Goal: Find specific page/section: Find specific page/section

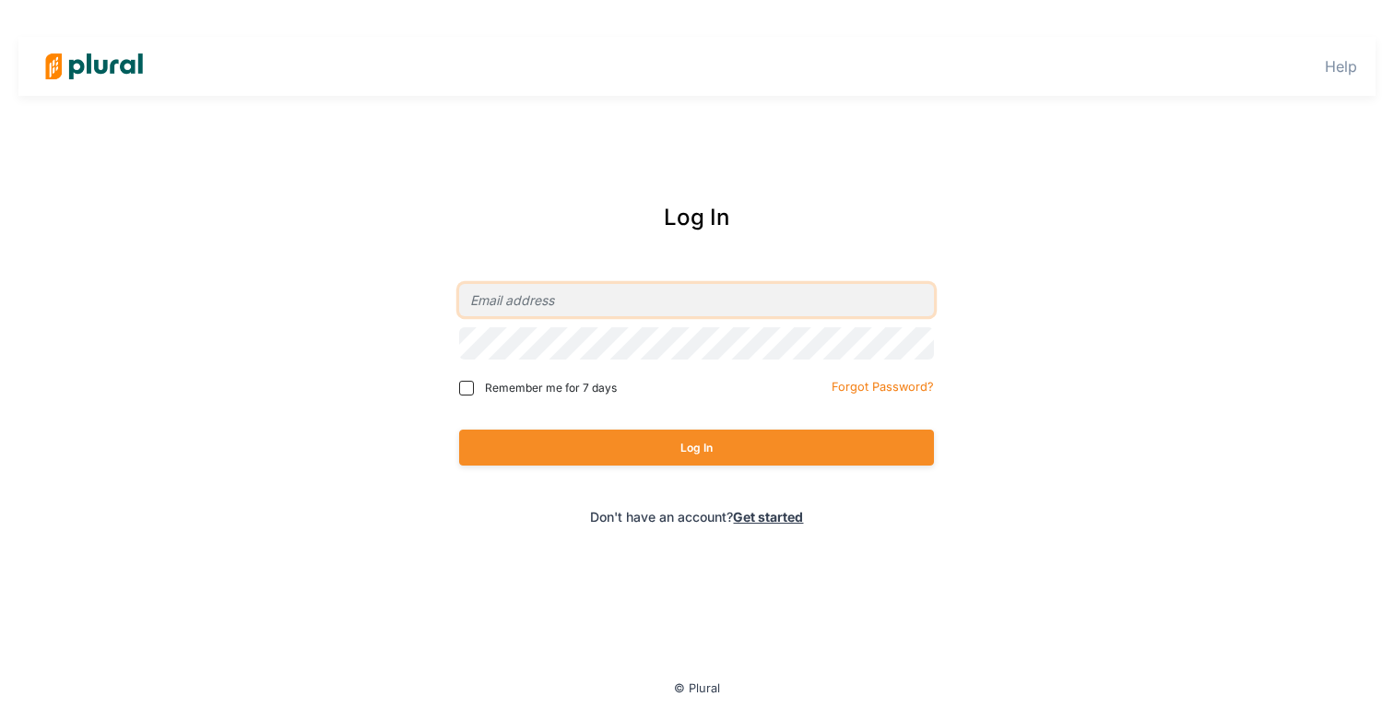
type input "[PERSON_NAME][EMAIL_ADDRESS][DOMAIN_NAME]"
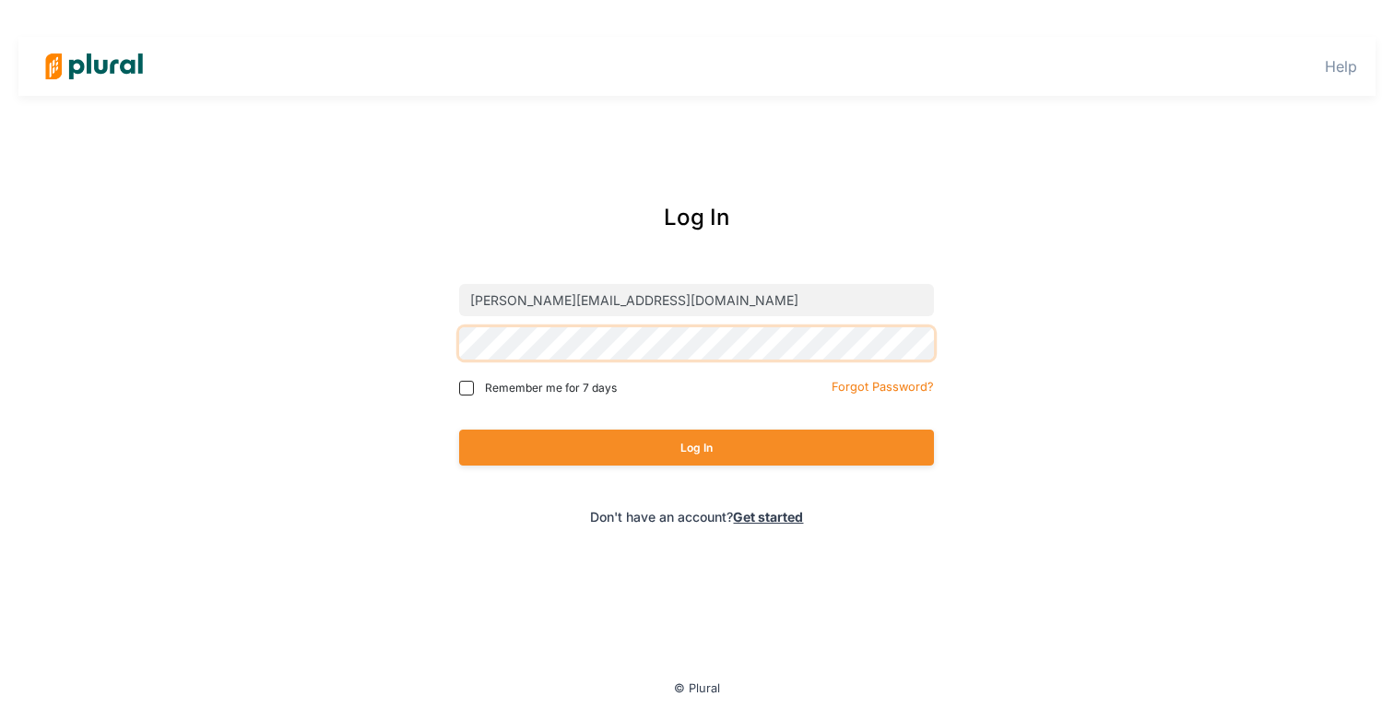
click at [696, 447] on button "Log In" at bounding box center [696, 447] width 475 height 36
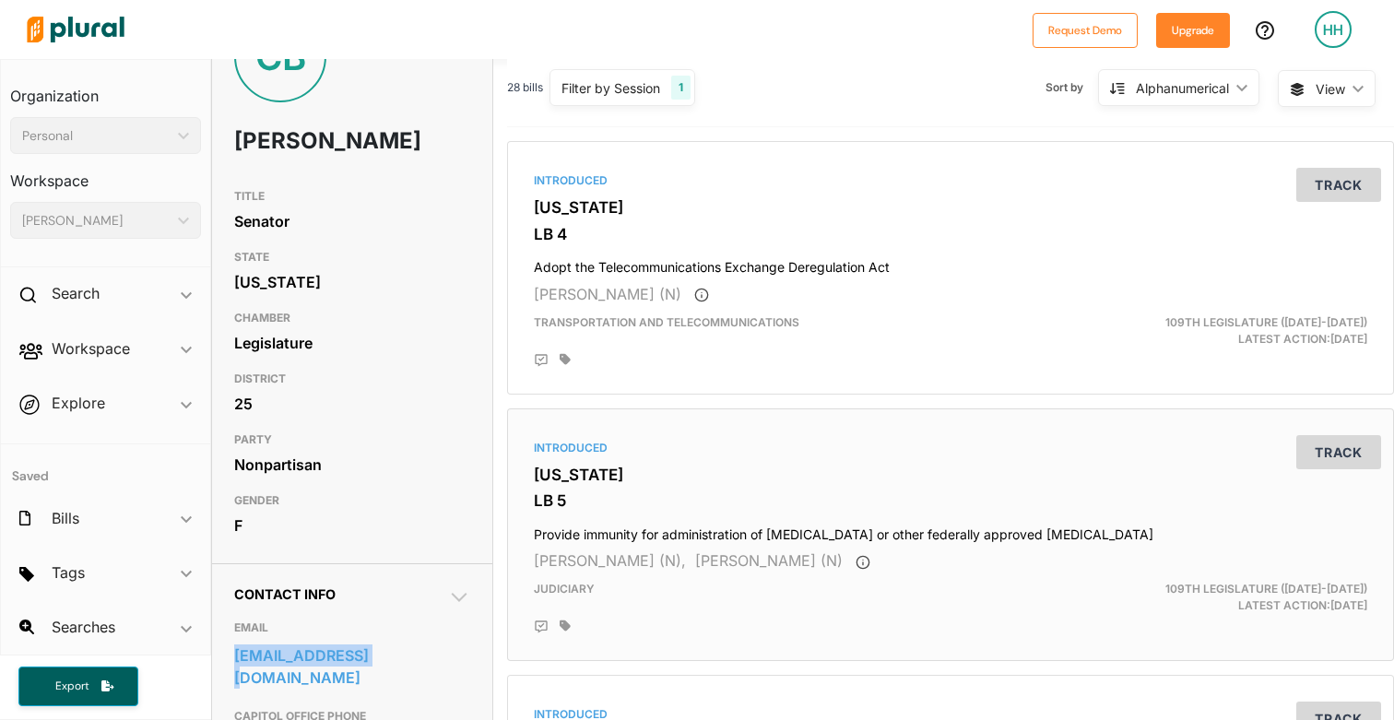
scroll to position [53, 0]
